Goal: Task Accomplishment & Management: Manage account settings

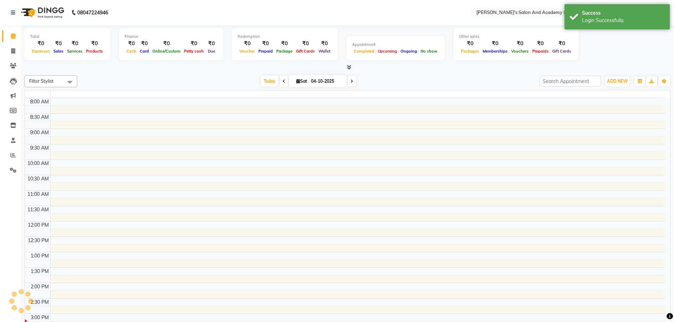
select select "en"
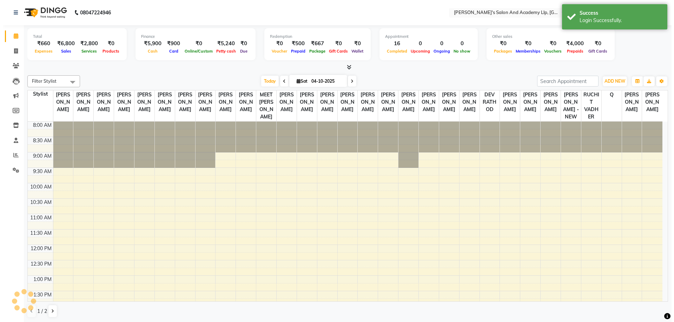
scroll to position [215, 0]
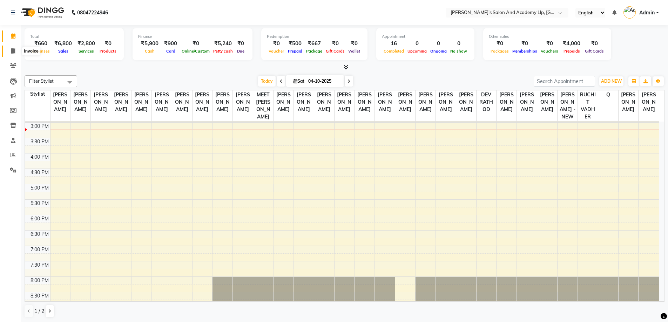
click at [14, 49] on icon at bounding box center [13, 50] width 4 height 5
select select "service"
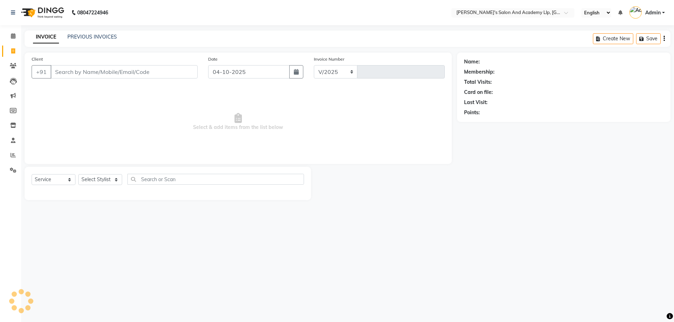
select select "6983"
type input "13934"
click at [86, 38] on link "PREVIOUS INVOICES" at bounding box center [91, 37] width 49 height 6
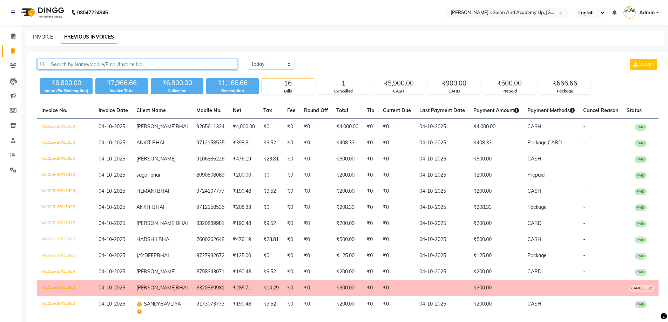
click at [91, 62] on input "text" at bounding box center [137, 64] width 200 height 11
paste input "9825418982"
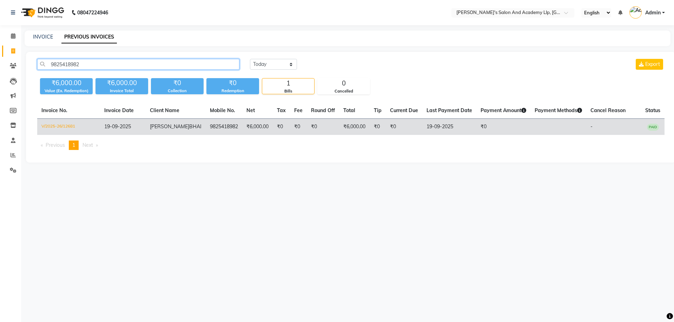
type input "9825418982"
click at [174, 127] on span "[PERSON_NAME]" at bounding box center [169, 126] width 39 height 6
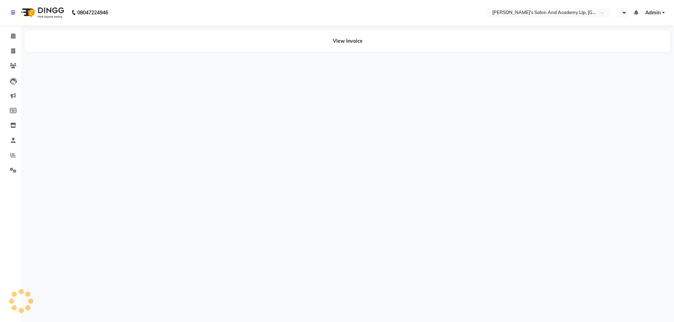
select select "en"
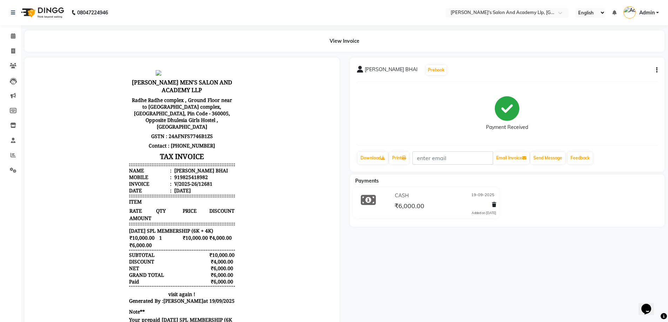
click at [657, 71] on icon "button" at bounding box center [656, 70] width 1 height 0
click at [623, 75] on div "Edit Invoice" at bounding box center [628, 74] width 35 height 9
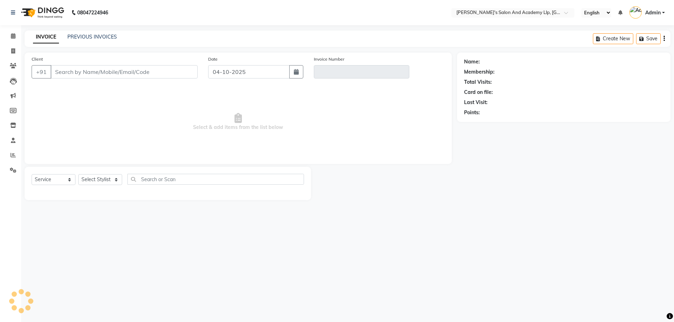
select select "membership"
type input "9825418982"
type input "V/2025-26/12681"
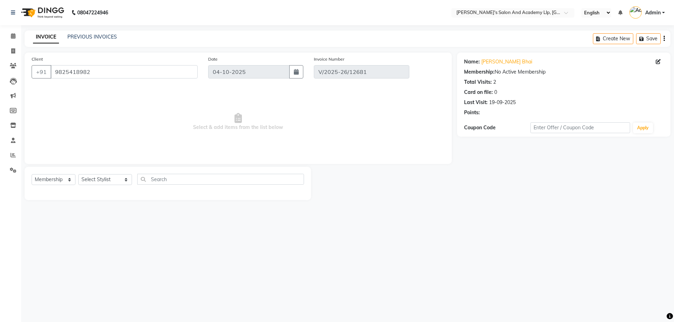
type input "19-09-2025"
select select "select"
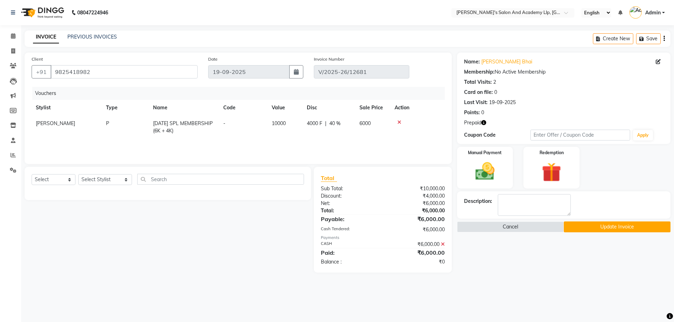
click at [397, 123] on icon at bounding box center [399, 122] width 4 height 5
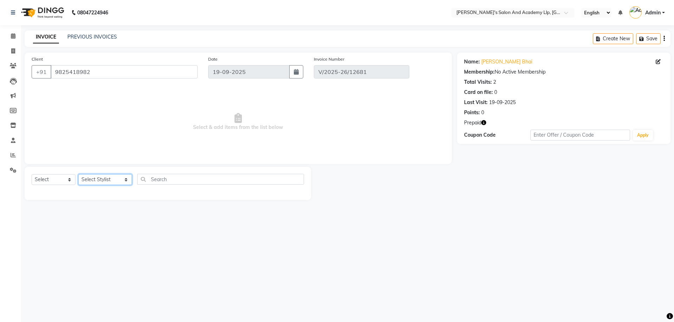
click at [112, 183] on select "Select Stylist AAKASH SOLANKI ADARSH SOLANKI AKSHAY VAJA ARPIT KALAWADIYA AZIM …" at bounding box center [105, 179] width 54 height 11
select select "91514"
click at [78, 174] on select "Select Stylist AAKASH SOLANKI ADARSH SOLANKI AKSHAY VAJA ARPIT KALAWADIYA AZIM …" at bounding box center [105, 179] width 54 height 11
click at [44, 181] on select "Select Service Product Membership Package Voucher Prepaid Gift Card" at bounding box center [54, 179] width 44 height 11
select select "P"
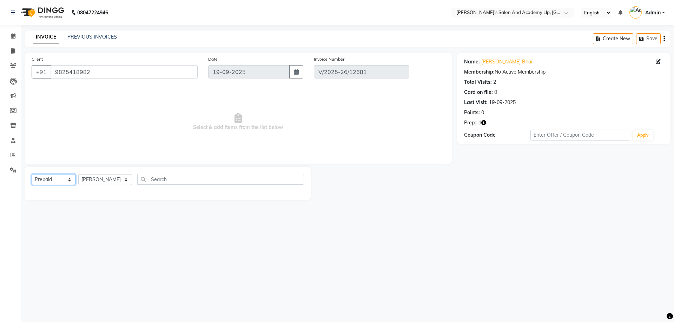
click at [32, 174] on select "Select Service Product Membership Package Voucher Prepaid Gift Card" at bounding box center [54, 179] width 44 height 11
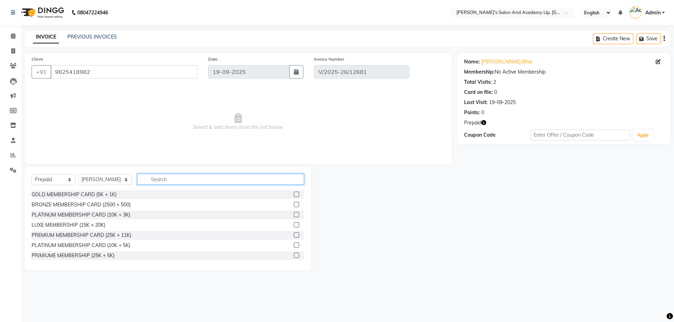
click at [187, 177] on input "text" at bounding box center [220, 179] width 167 height 11
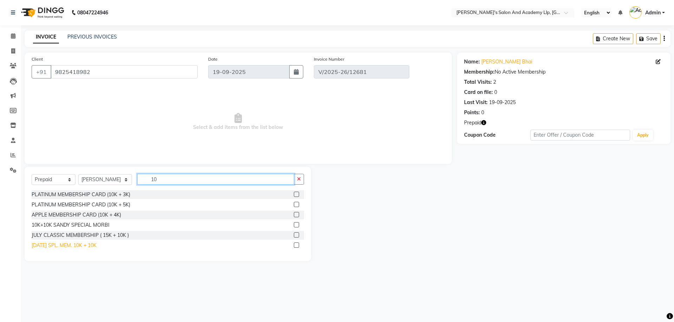
type input "10"
click at [95, 246] on div "DIWALI SPL. MEM. 10K + 10K" at bounding box center [64, 245] width 65 height 7
checkbox input "false"
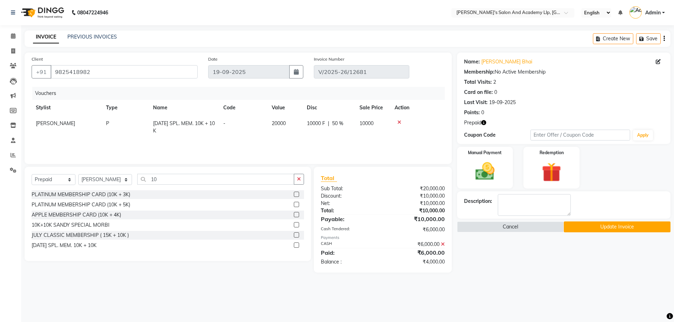
click at [397, 123] on icon at bounding box center [399, 122] width 4 height 5
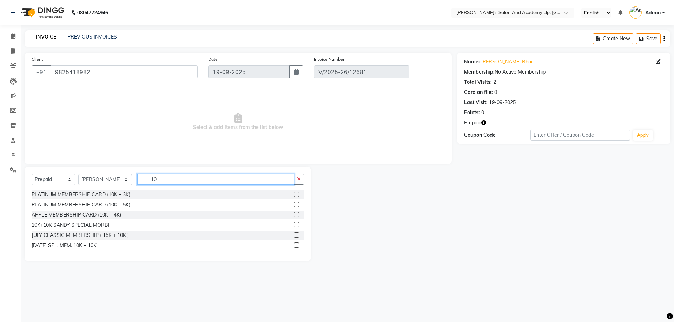
drag, startPoint x: 184, startPoint y: 176, endPoint x: 120, endPoint y: 180, distance: 63.6
click at [121, 180] on div "Select Service Product Membership Package Voucher Prepaid Gift Card Select Styl…" at bounding box center [168, 182] width 272 height 16
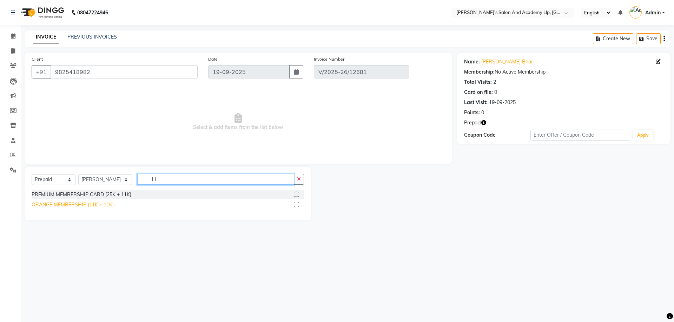
type input "11"
click at [89, 206] on div "ORANGE MEMBERSHIP (11K + 11K)" at bounding box center [73, 204] width 82 height 7
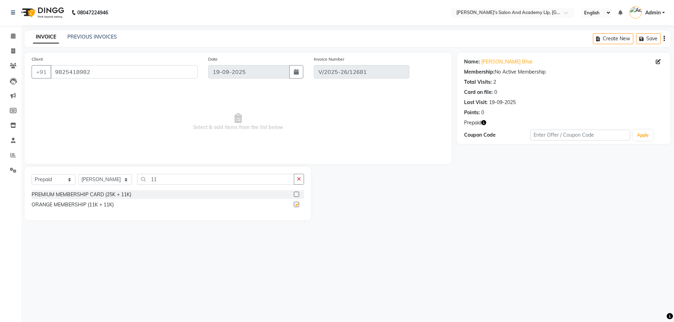
checkbox input "false"
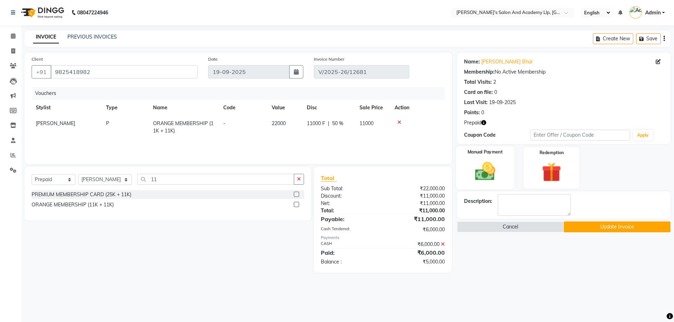
click at [487, 176] on img at bounding box center [484, 171] width 33 height 23
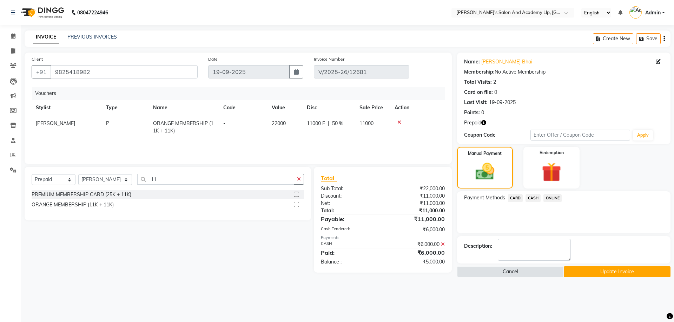
click at [596, 277] on button "Update Invoice" at bounding box center [616, 272] width 107 height 11
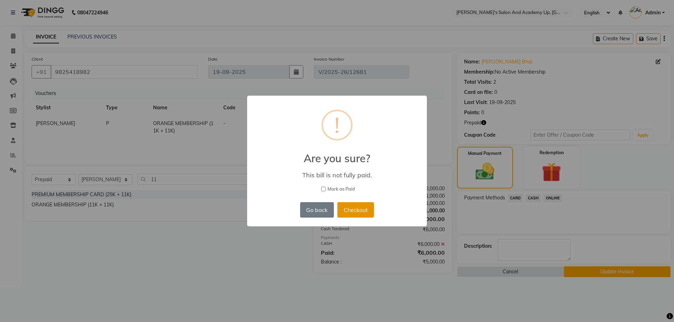
click at [352, 214] on button "Checkout" at bounding box center [355, 209] width 36 height 15
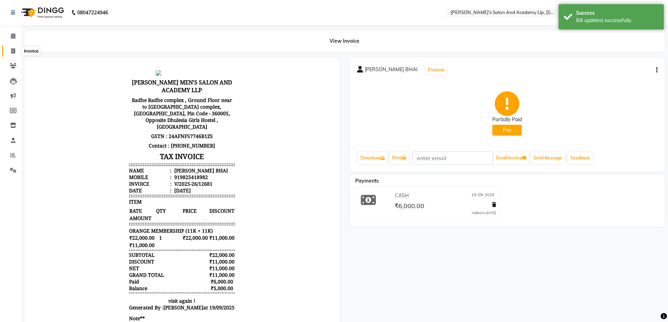
click at [9, 50] on span at bounding box center [13, 51] width 12 height 8
select select "service"
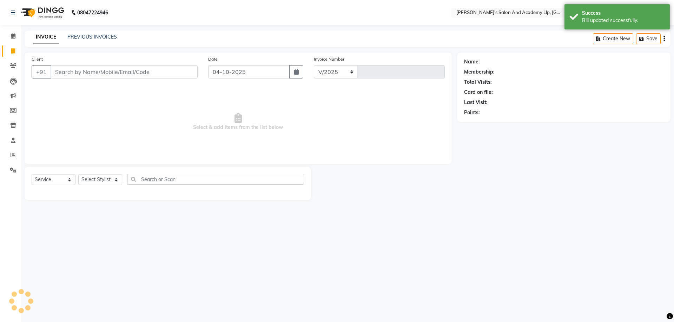
select select "6983"
type input "13934"
click at [490, 33] on div "INVOICE PREVIOUS INVOICES Create New Save" at bounding box center [348, 39] width 646 height 16
select select "membership"
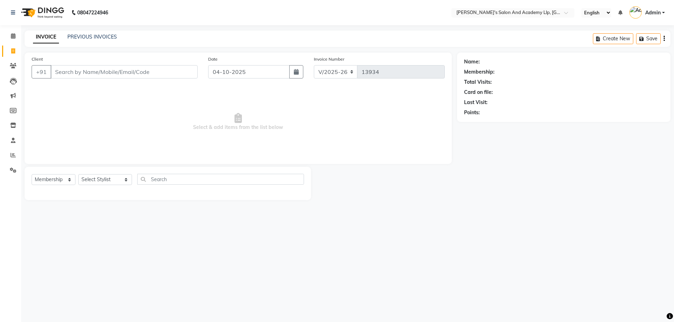
click at [663, 15] on link "Admin" at bounding box center [646, 13] width 35 height 12
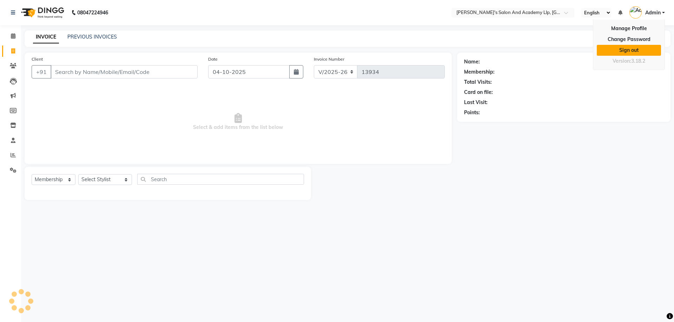
click at [639, 48] on link "Sign out" at bounding box center [628, 50] width 64 height 11
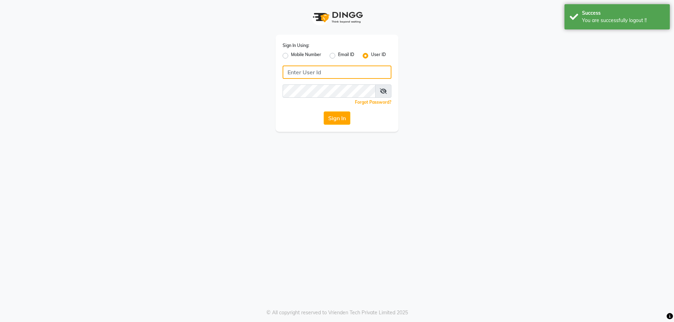
type input "9328159060"
drag, startPoint x: 285, startPoint y: 58, endPoint x: 290, endPoint y: 65, distance: 9.0
click at [291, 58] on label "Mobile Number" at bounding box center [306, 56] width 30 height 8
click at [291, 56] on input "Mobile Number" at bounding box center [293, 54] width 5 height 5
radio input "true"
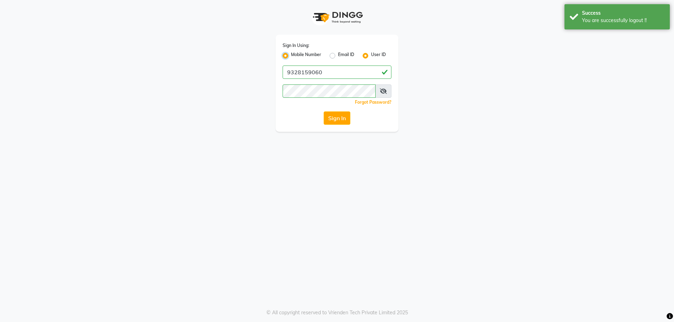
radio input "false"
click at [326, 78] on input "Username" at bounding box center [348, 72] width 85 height 13
type input "9328159060"
click at [339, 118] on button "Sign In" at bounding box center [336, 118] width 27 height 13
